Goal: Information Seeking & Learning: Learn about a topic

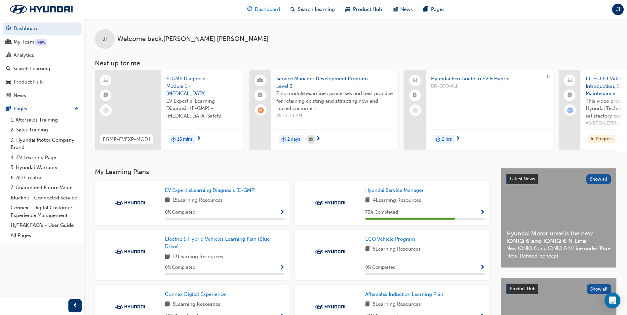
click at [257, 12] on span "Dashboard" at bounding box center [267, 10] width 25 height 8
click at [15, 40] on div "My Team" at bounding box center [24, 42] width 21 height 8
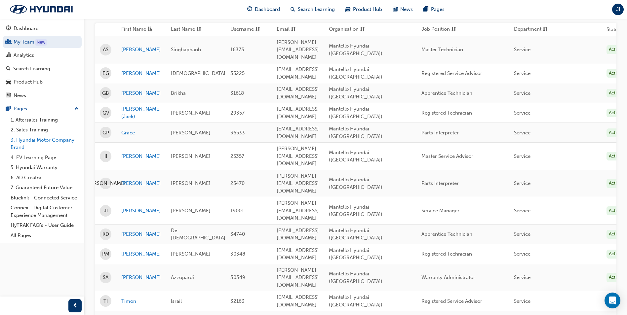
scroll to position [110, 0]
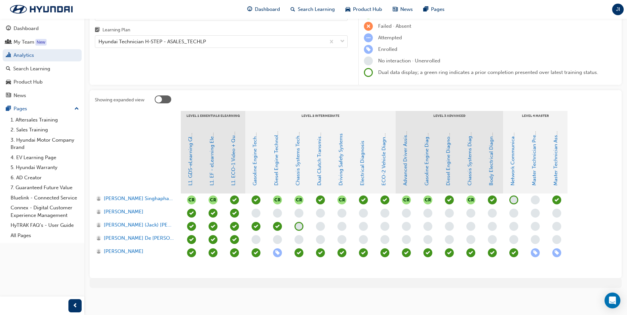
scroll to position [63, 0]
click at [383, 180] on link "ECO-2 Vehicle Diagnosis and Repair" at bounding box center [384, 144] width 6 height 84
